Goal: Navigation & Orientation: Find specific page/section

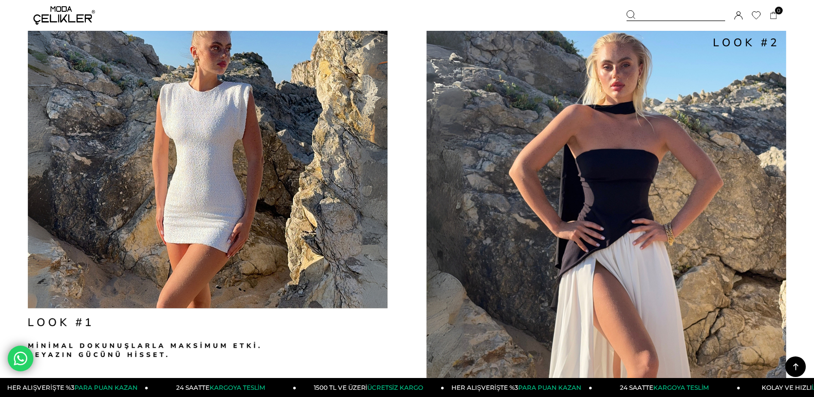
scroll to position [1144, 0]
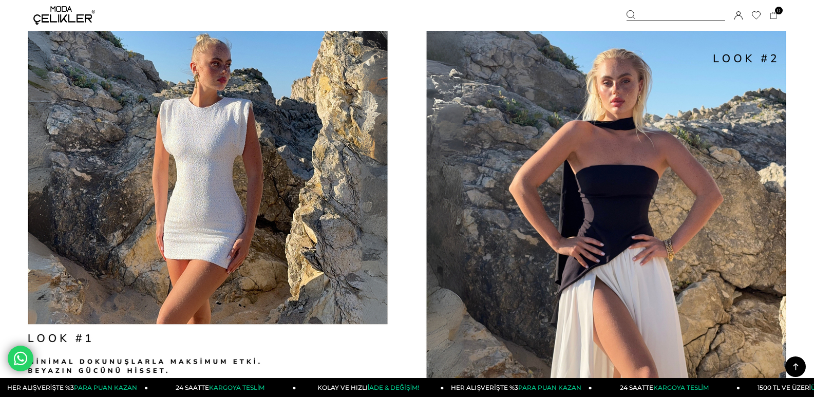
click at [799, 47] on img at bounding box center [407, 208] width 814 height 382
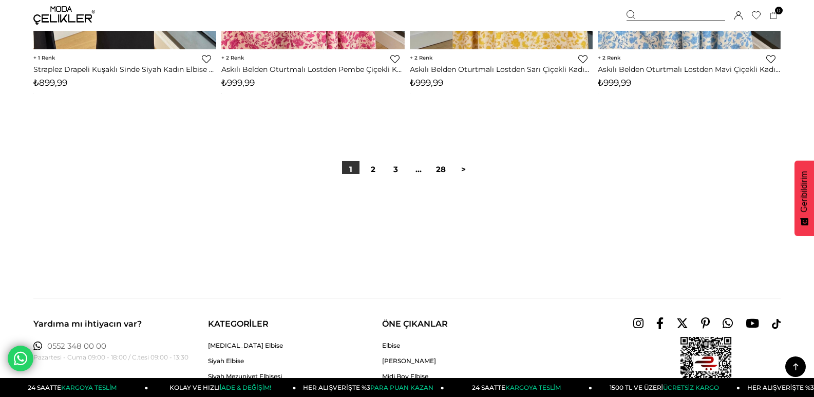
scroll to position [6436, 0]
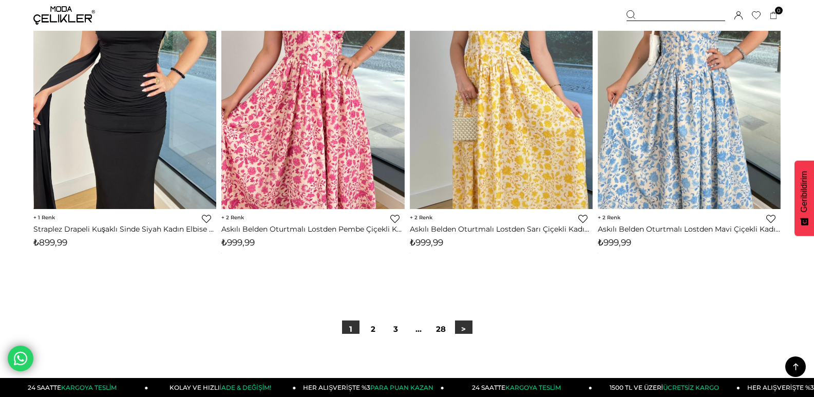
click at [459, 330] on link ">" at bounding box center [463, 329] width 17 height 17
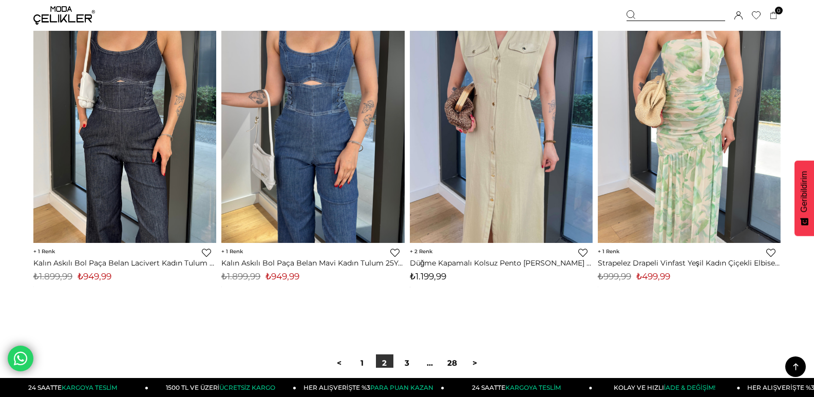
scroll to position [6423, 0]
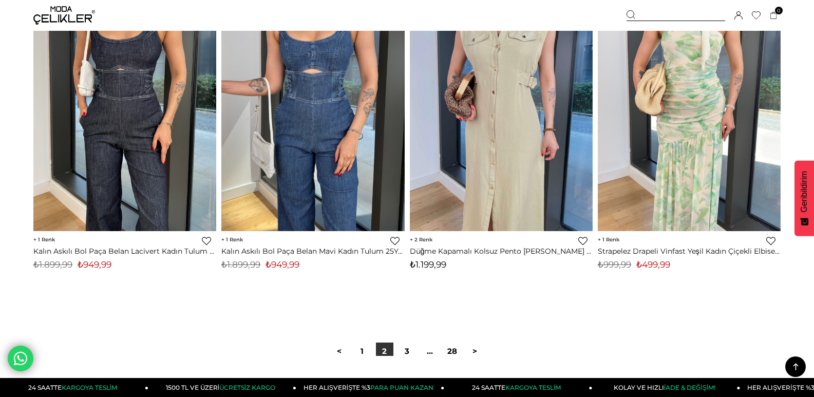
click at [478, 356] on div at bounding box center [407, 389] width 748 height 66
click at [474, 353] on link ">" at bounding box center [475, 351] width 17 height 17
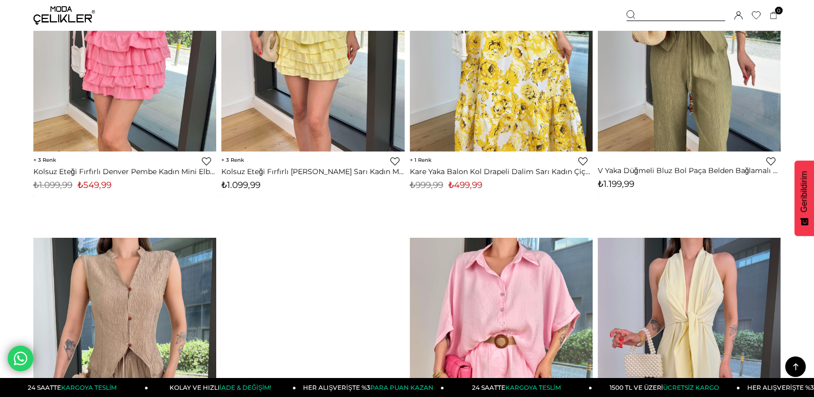
scroll to position [2467, 0]
